Goal: Entertainment & Leisure: Consume media (video, audio)

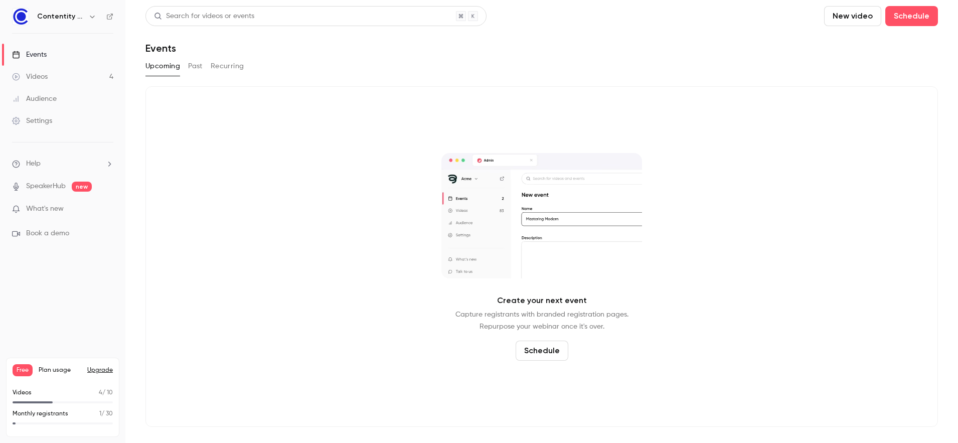
click at [59, 77] on link "Videos 4" at bounding box center [62, 77] width 125 height 22
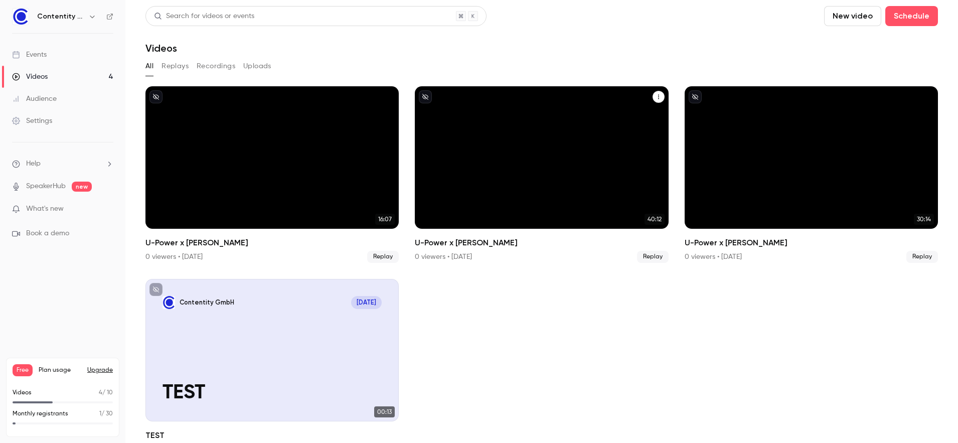
scroll to position [25, 0]
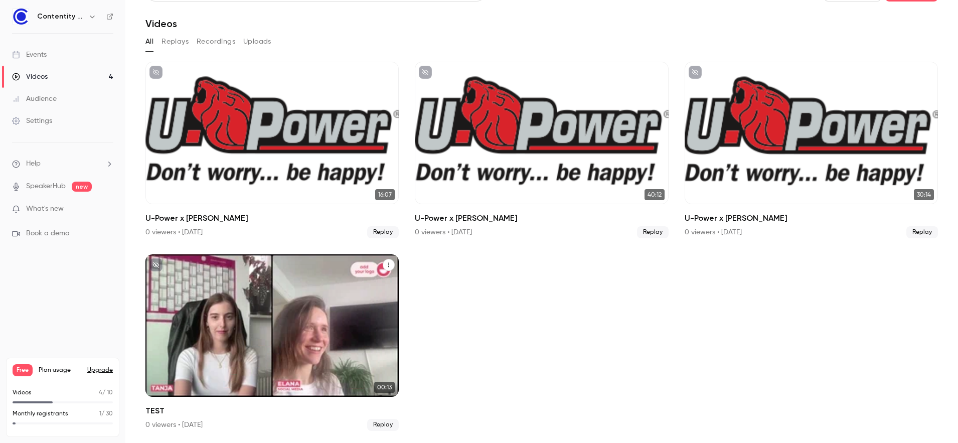
click at [319, 353] on div "Contentity GmbH [DATE] TEST" at bounding box center [271, 325] width 253 height 142
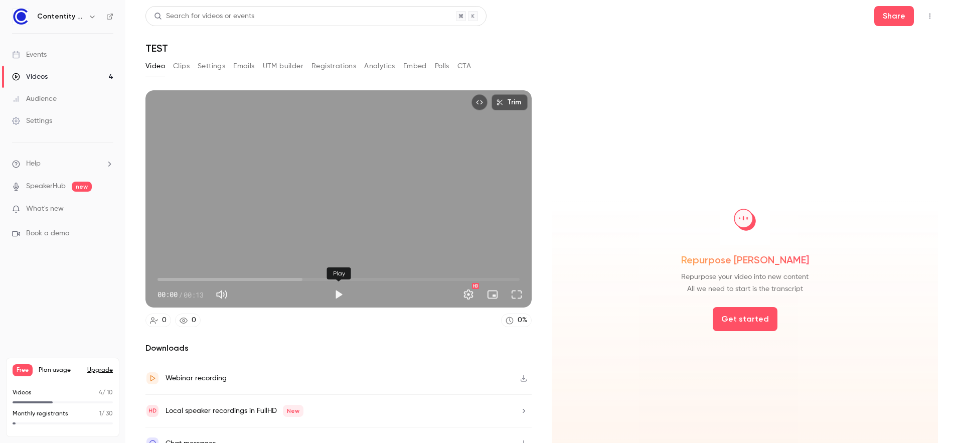
click at [337, 294] on button "Play" at bounding box center [338, 294] width 20 height 20
type input "***"
click at [337, 294] on button "Pause" at bounding box center [338, 294] width 20 height 20
